Goal: Information Seeking & Learning: Learn about a topic

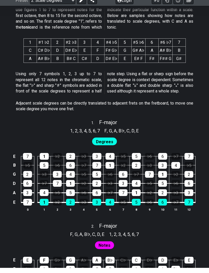
scroll to position [234, 0]
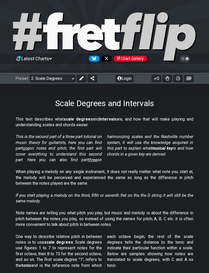
click at [179, 76] on button at bounding box center [177, 78] width 9 height 7
click at [63, 80] on select "Welcome to #fretflip! Initial Preset Custom Preset Minor Pentatonic Major Penta…" at bounding box center [52, 78] width 45 height 7
click at [119, 34] on icon at bounding box center [105, 37] width 186 height 52
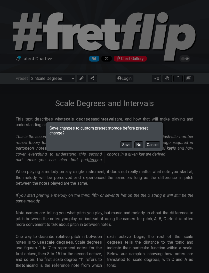
click at [139, 144] on button "No" at bounding box center [138, 145] width 9 height 7
select select "/welcome"
select select "C"
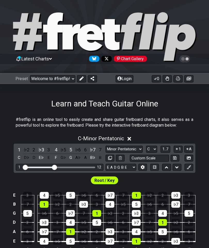
click at [45, 204] on div "1" at bounding box center [44, 204] width 9 height 7
click at [59, 80] on select "Welcome to #fretflip! Initial Preset Custom Preset Minor Pentatonic Major Penta…" at bounding box center [52, 78] width 45 height 7
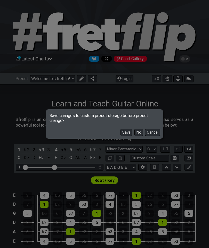
click at [139, 132] on button "No" at bounding box center [138, 132] width 9 height 7
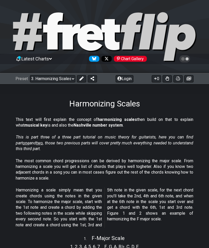
click at [61, 77] on select "Welcome to #fretflip! Initial Preset Custom Preset Minor Pentatonic Major Penta…" at bounding box center [52, 78] width 45 height 7
select select "/minor-pentatonic"
select select "C"
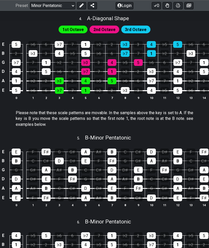
scroll to position [423, 0]
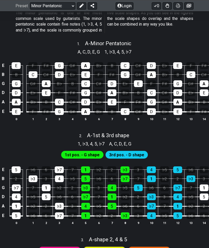
scroll to position [106, 0]
